Goal: Check status: Check status

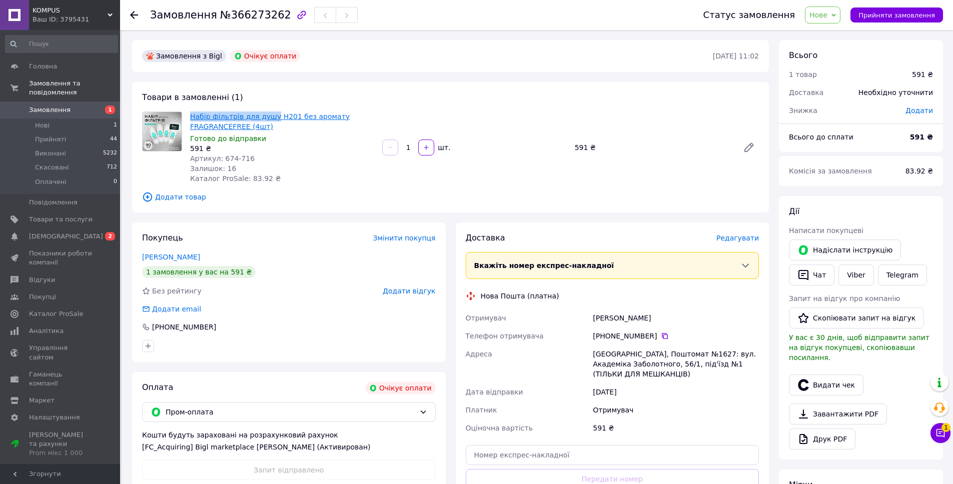
drag, startPoint x: 191, startPoint y: 109, endPoint x: 271, endPoint y: 118, distance: 80.6
click at [271, 118] on div "Набір фільтрів для душу H201 без аромату FRAGRANCEFREE (4шт) Готово до відправк…" at bounding box center [282, 148] width 192 height 76
copy link "Набір фільтрів для душу"
click at [188, 107] on div "Товари в замовленні (1) Набір фільтрів для душу H201 без аромату FRAGRANCEFREE …" at bounding box center [450, 147] width 637 height 131
drag, startPoint x: 188, startPoint y: 112, endPoint x: 272, endPoint y: 121, distance: 84.5
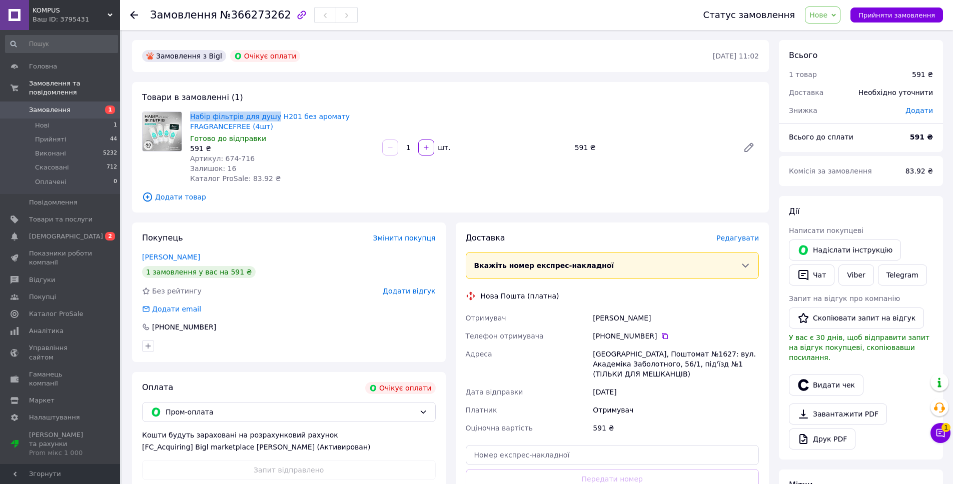
click at [272, 121] on div "Набір фільтрів для душу H201 без аромату FRAGRANCEFREE (4шт) Готово до відправк…" at bounding box center [282, 148] width 192 height 76
copy link "Набір фільтрів для душу"
click at [658, 338] on div "[PHONE_NUMBER]" at bounding box center [676, 336] width 166 height 10
click at [665, 337] on icon at bounding box center [665, 336] width 8 height 8
